Goal: Download file/media

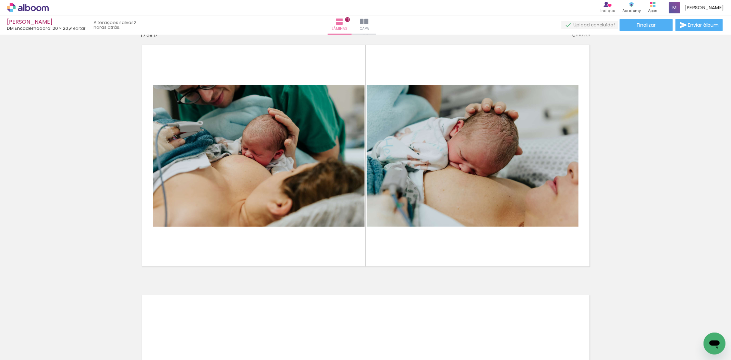
scroll to position [4112, 0]
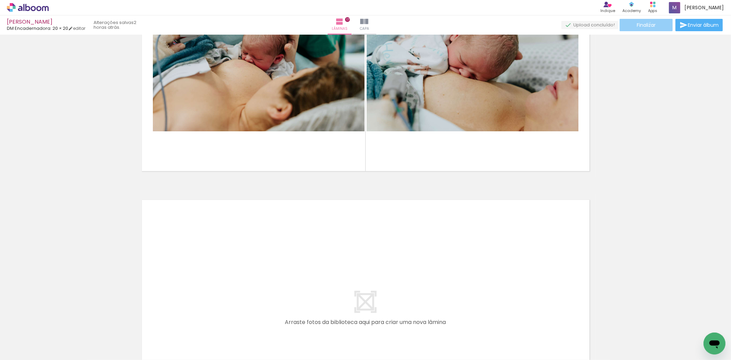
click at [650, 23] on span "Finalizar" at bounding box center [646, 25] width 19 height 5
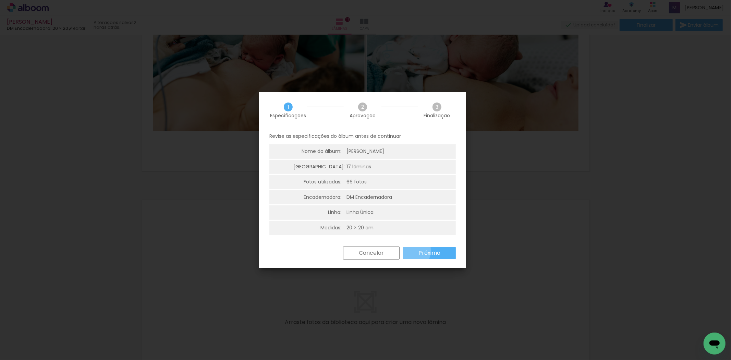
click at [411, 250] on paper-button "Próximo" at bounding box center [429, 253] width 53 height 12
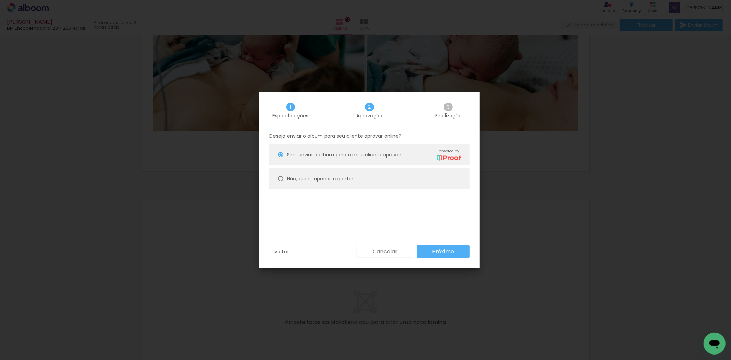
click at [283, 178] on div at bounding box center [280, 178] width 5 height 5
type paper-radio-button "on"
click at [436, 246] on paper-button "Próximo" at bounding box center [443, 251] width 53 height 12
type input "Alta, 300 DPI"
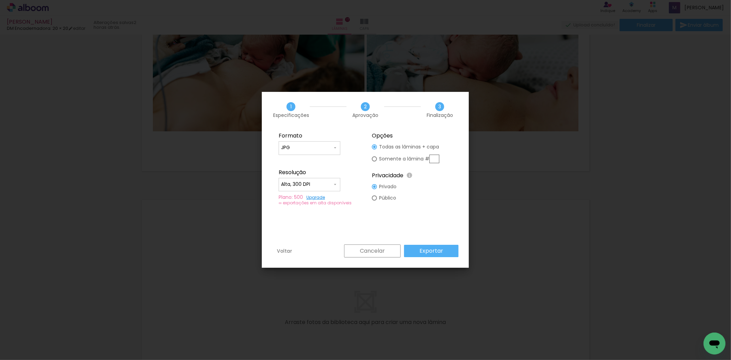
drag, startPoint x: 373, startPoint y: 197, endPoint x: 379, endPoint y: 206, distance: 10.8
click at [374, 197] on div at bounding box center [374, 197] width 5 height 5
type paper-radio-button "on"
click at [438, 255] on paper-button "Exportar" at bounding box center [431, 251] width 54 height 12
